Goal: Task Accomplishment & Management: Manage account settings

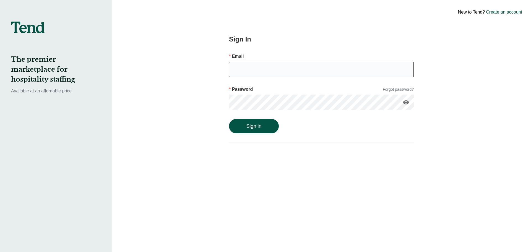
click at [279, 71] on input "email" at bounding box center [321, 69] width 185 height 15
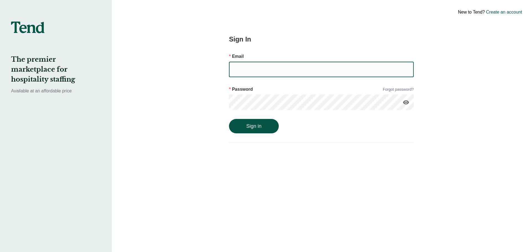
type input "[EMAIL_ADDRESS][DOMAIN_NAME]"
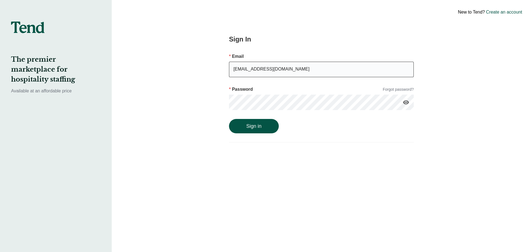
click at [229, 119] on button "Sign in" at bounding box center [254, 126] width 50 height 14
click at [402, 90] on link "Forgot password?" at bounding box center [398, 90] width 31 height 6
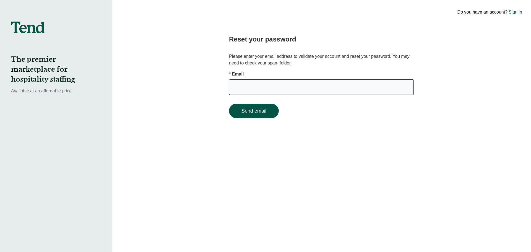
click at [247, 88] on input "email" at bounding box center [321, 86] width 185 height 15
type input "[EMAIL_ADDRESS][DOMAIN_NAME]"
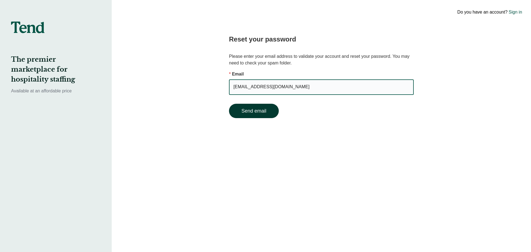
click at [261, 112] on button "Send email" at bounding box center [254, 111] width 50 height 14
